Goal: Task Accomplishment & Management: Manage account settings

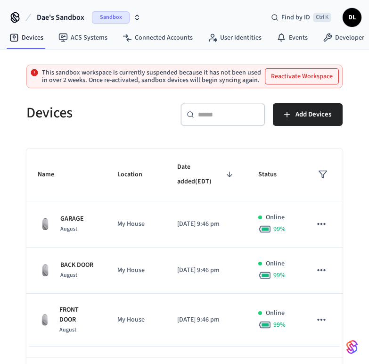
click at [116, 16] on span "Sandbox" at bounding box center [111, 17] width 38 height 12
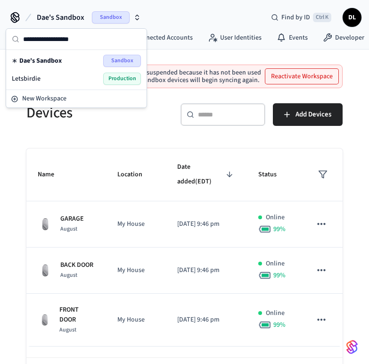
click at [102, 76] on div "Letsbirdie Production" at bounding box center [76, 79] width 129 height 12
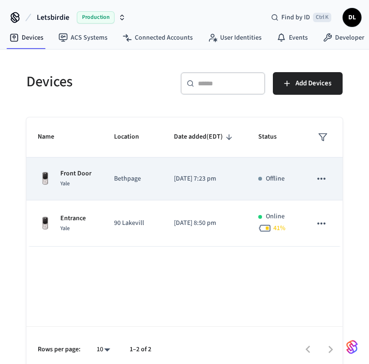
click at [163, 182] on td "[DATE] 7:23 pm" at bounding box center [205, 179] width 84 height 43
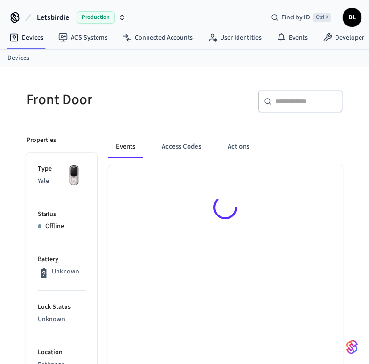
click at [127, 216] on div at bounding box center [226, 209] width 234 height 87
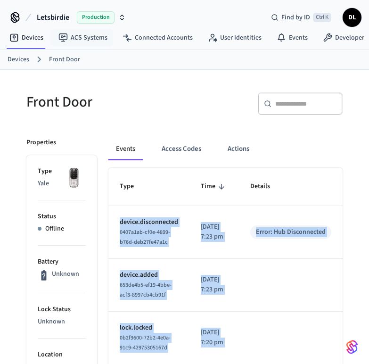
click at [89, 22] on span "Production" at bounding box center [96, 17] width 38 height 12
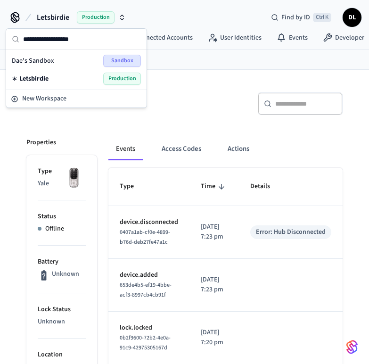
click at [48, 80] on span "Letsbirdie" at bounding box center [33, 78] width 29 height 9
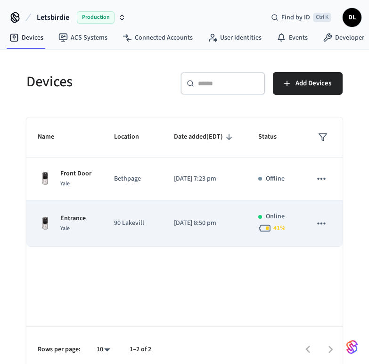
click at [111, 219] on td "90 Lakevill" at bounding box center [133, 224] width 60 height 46
click at [71, 223] on p "Entrance" at bounding box center [72, 219] width 25 height 10
click at [178, 221] on p "[DATE] 8:50 pm" at bounding box center [204, 223] width 61 height 10
click at [178, 220] on p "[DATE] 8:50 pm" at bounding box center [204, 223] width 61 height 10
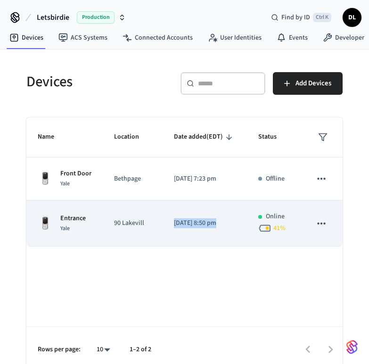
click at [177, 220] on p "[DATE] 8:50 pm" at bounding box center [204, 223] width 61 height 10
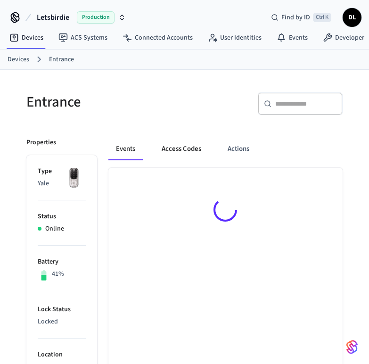
click at [176, 150] on button "Access Codes" at bounding box center [181, 149] width 55 height 23
